Goal: Task Accomplishment & Management: Complete application form

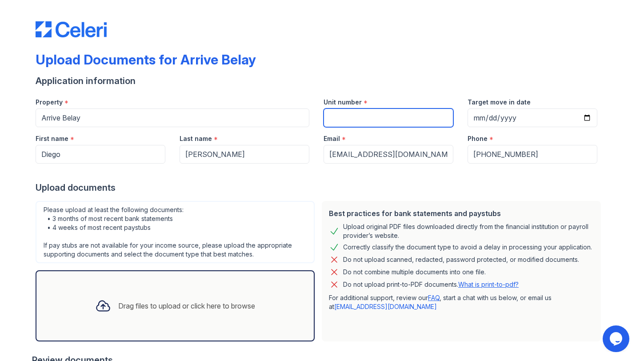
click at [340, 117] on input "Unit number" at bounding box center [389, 117] width 130 height 19
type input "326"
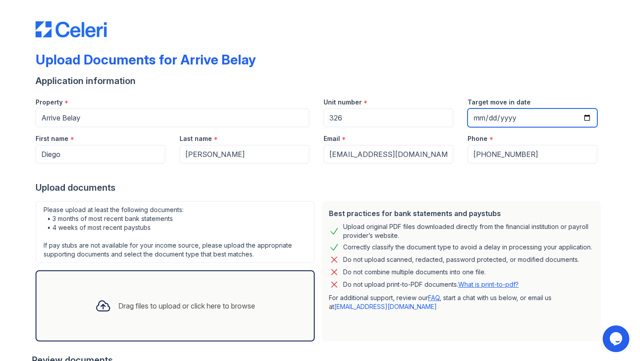
click at [534, 120] on input "Target move in date" at bounding box center [532, 117] width 130 height 19
type input "[DATE]"
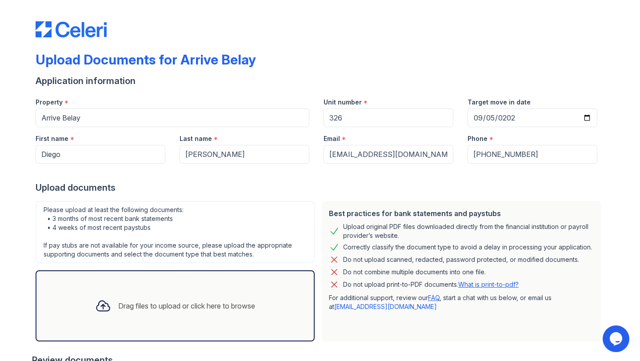
click at [617, 180] on div "Upload Documents for Arrive Belay Application information Property * Arrive Bel…" at bounding box center [319, 276] width 611 height 553
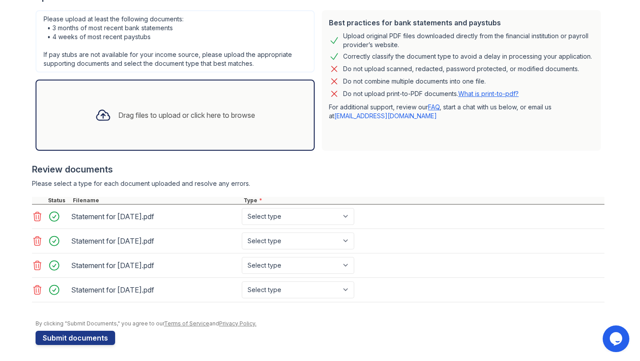
scroll to position [192, 0]
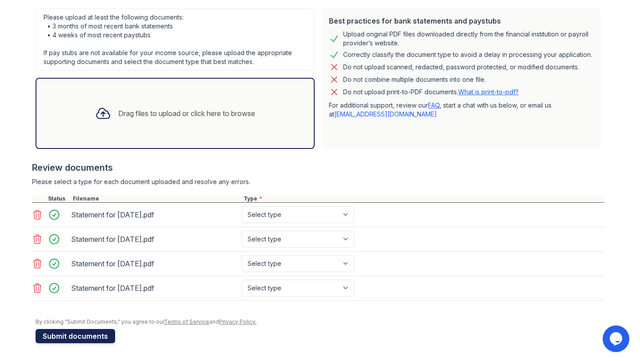
click at [87, 338] on button "Submit documents" at bounding box center [76, 336] width 80 height 14
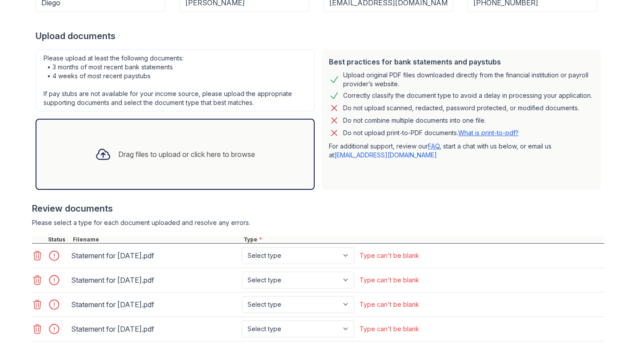
scroll to position [206, 0]
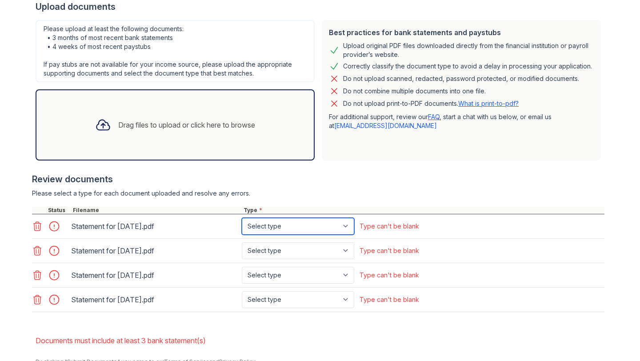
click at [331, 224] on select "Select type Paystub Bank Statement Offer Letter Tax Documents Benefit Award Let…" at bounding box center [298, 226] width 112 height 17
select select "paystub"
click at [242, 218] on select "Select type Paystub Bank Statement Offer Letter Tax Documents Benefit Award Let…" at bounding box center [298, 226] width 112 height 17
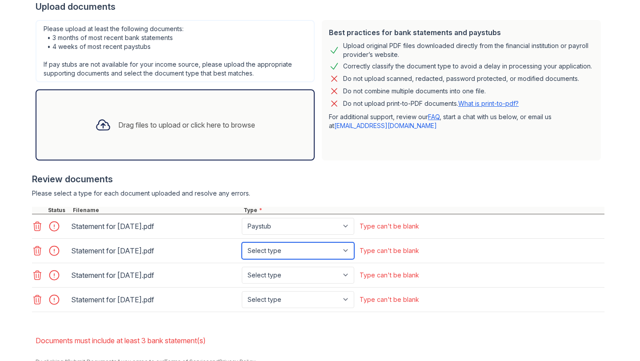
click at [313, 252] on select "Select type Paystub Bank Statement Offer Letter Tax Documents Benefit Award Let…" at bounding box center [298, 250] width 112 height 17
select select "paystub"
click at [242, 242] on select "Select type Paystub Bank Statement Offer Letter Tax Documents Benefit Award Let…" at bounding box center [298, 250] width 112 height 17
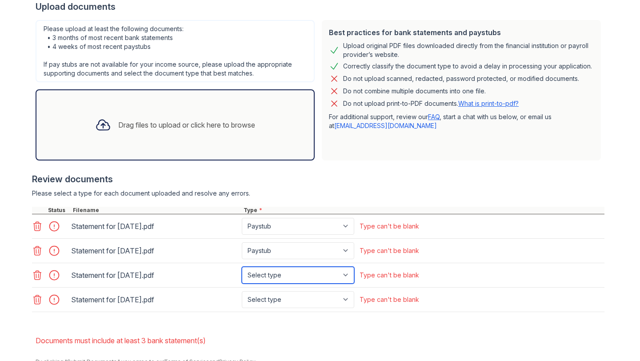
click at [307, 274] on select "Select type Paystub Bank Statement Offer Letter Tax Documents Benefit Award Let…" at bounding box center [298, 275] width 112 height 17
select select "paystub"
click at [242, 267] on select "Select type Paystub Bank Statement Offer Letter Tax Documents Benefit Award Let…" at bounding box center [298, 275] width 112 height 17
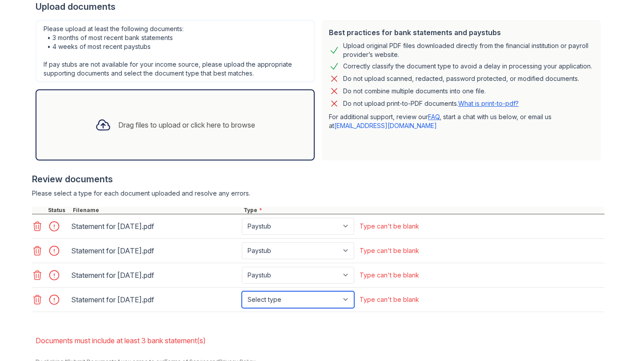
click at [301, 300] on select "Select type Paystub Bank Statement Offer Letter Tax Documents Benefit Award Let…" at bounding box center [298, 299] width 112 height 17
select select "paystub"
click at [242, 291] on select "Select type Paystub Bank Statement Offer Letter Tax Documents Benefit Award Let…" at bounding box center [298, 299] width 112 height 17
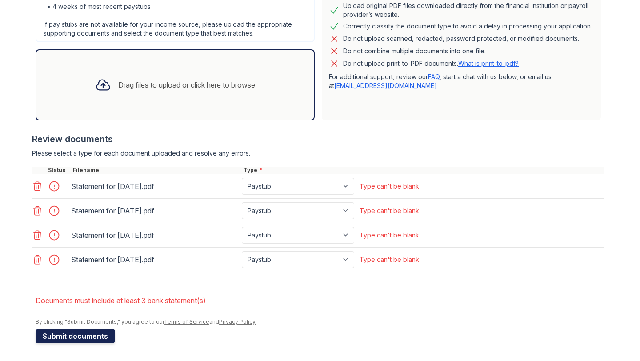
click at [85, 336] on button "Submit documents" at bounding box center [76, 336] width 80 height 14
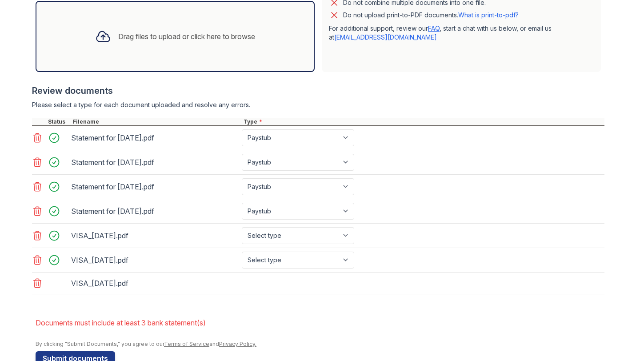
scroll to position [300, 0]
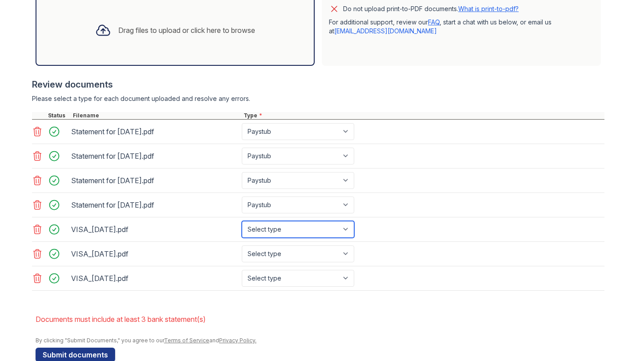
click at [337, 229] on select "Select type Paystub Bank Statement Offer Letter Tax Documents Benefit Award Let…" at bounding box center [298, 229] width 112 height 17
select select "bank_statement"
click at [242, 221] on select "Select type Paystub Bank Statement Offer Letter Tax Documents Benefit Award Let…" at bounding box center [298, 229] width 112 height 17
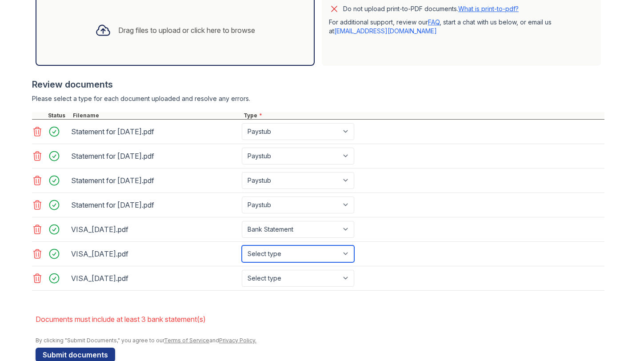
click at [312, 249] on select "Select type Paystub Bank Statement Offer Letter Tax Documents Benefit Award Let…" at bounding box center [298, 253] width 112 height 17
select select "bank_statement"
click at [242, 245] on select "Select type Paystub Bank Statement Offer Letter Tax Documents Benefit Award Let…" at bounding box center [298, 253] width 112 height 17
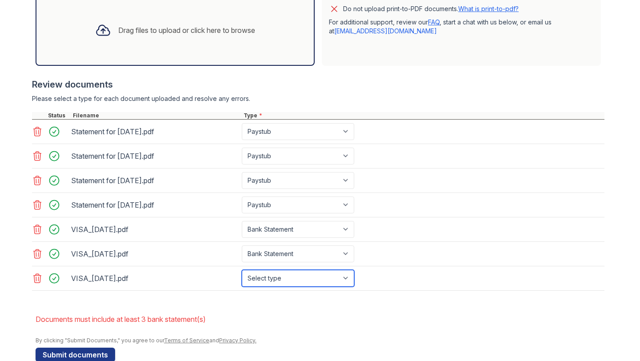
click at [300, 284] on select "Select type Paystub Bank Statement Offer Letter Tax Documents Benefit Award Let…" at bounding box center [298, 278] width 112 height 17
select select "bank_statement"
click at [242, 270] on select "Select type Paystub Bank Statement Offer Letter Tax Documents Benefit Award Let…" at bounding box center [298, 278] width 112 height 17
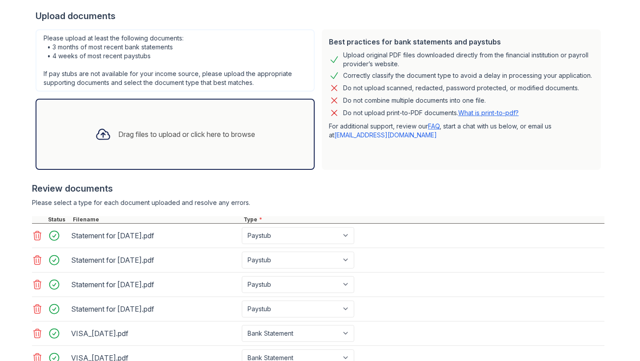
scroll to position [319, 0]
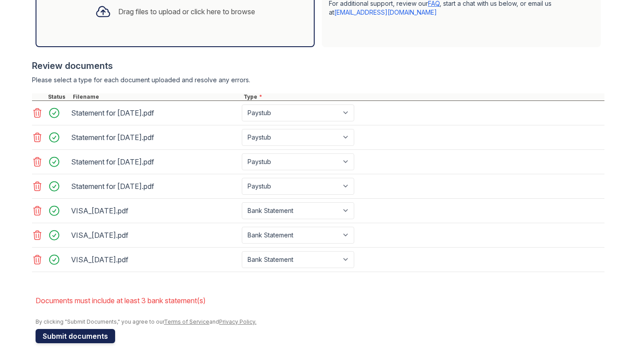
click at [78, 337] on button "Submit documents" at bounding box center [76, 336] width 80 height 14
